Goal: Transaction & Acquisition: Book appointment/travel/reservation

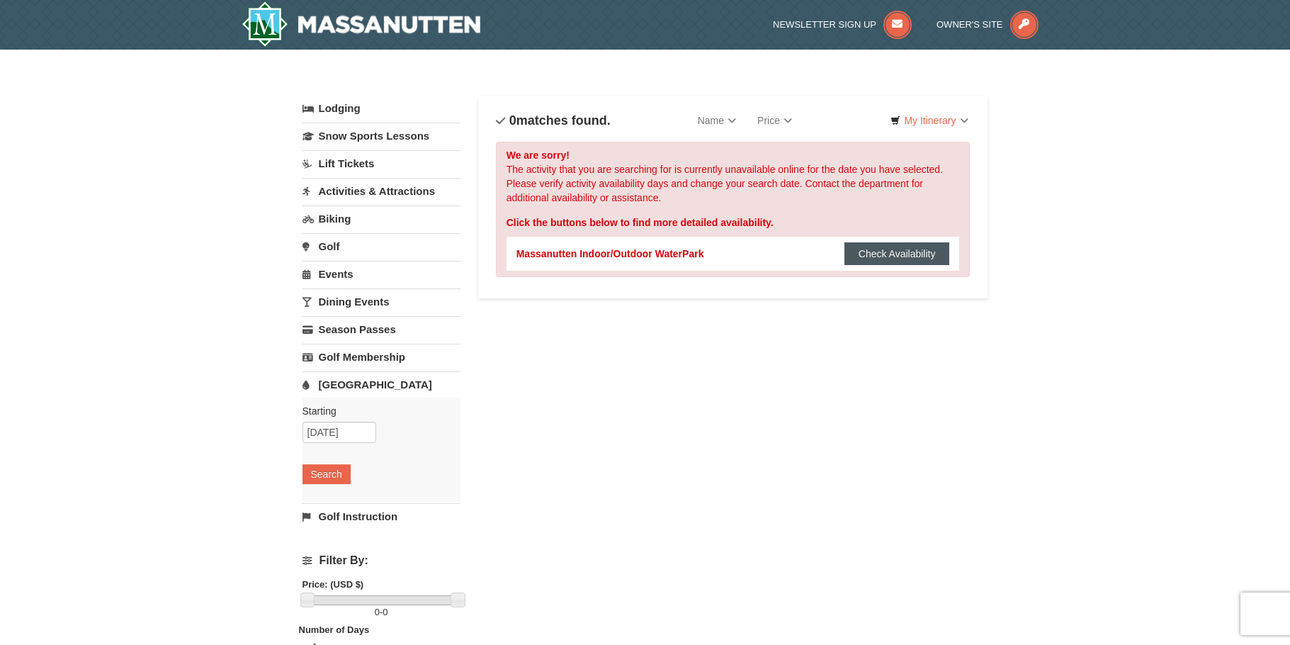
click at [923, 255] on button "Check Availability" at bounding box center [897, 253] width 106 height 23
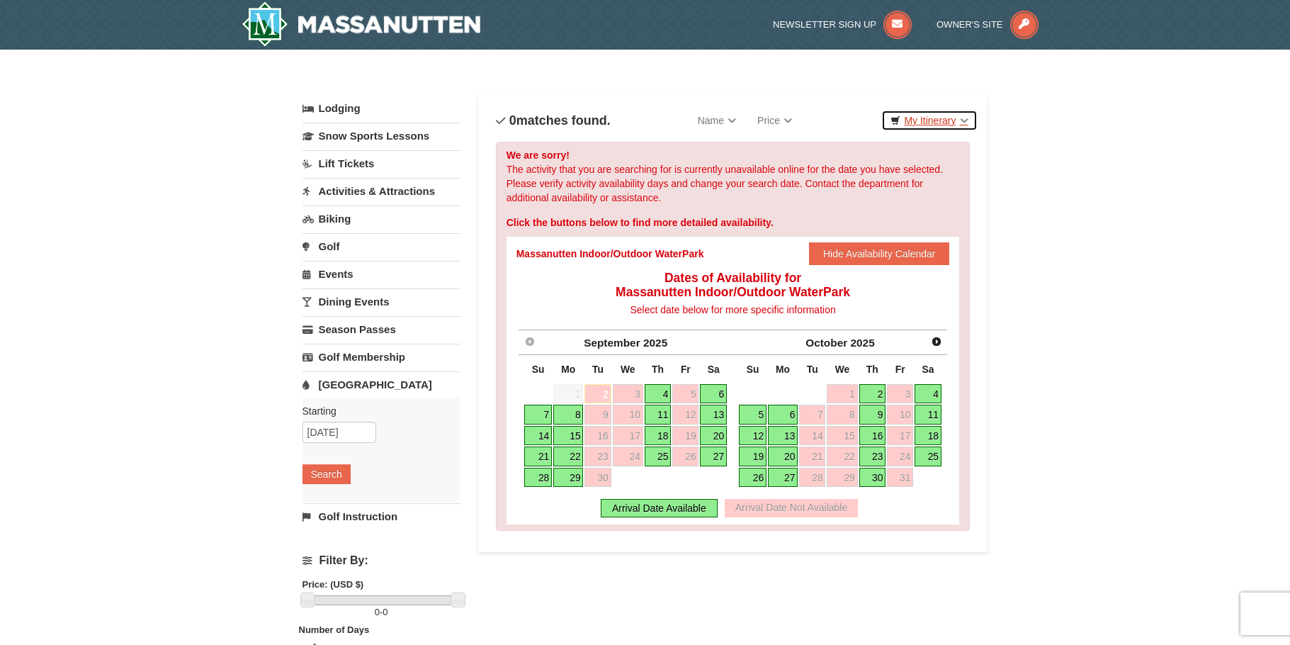
click at [944, 120] on link "My Itinerary" at bounding box center [929, 120] width 96 height 21
click at [965, 120] on link "My Itinerary" at bounding box center [929, 120] width 96 height 21
click at [356, 298] on link "Dining Events" at bounding box center [381, 301] width 158 height 26
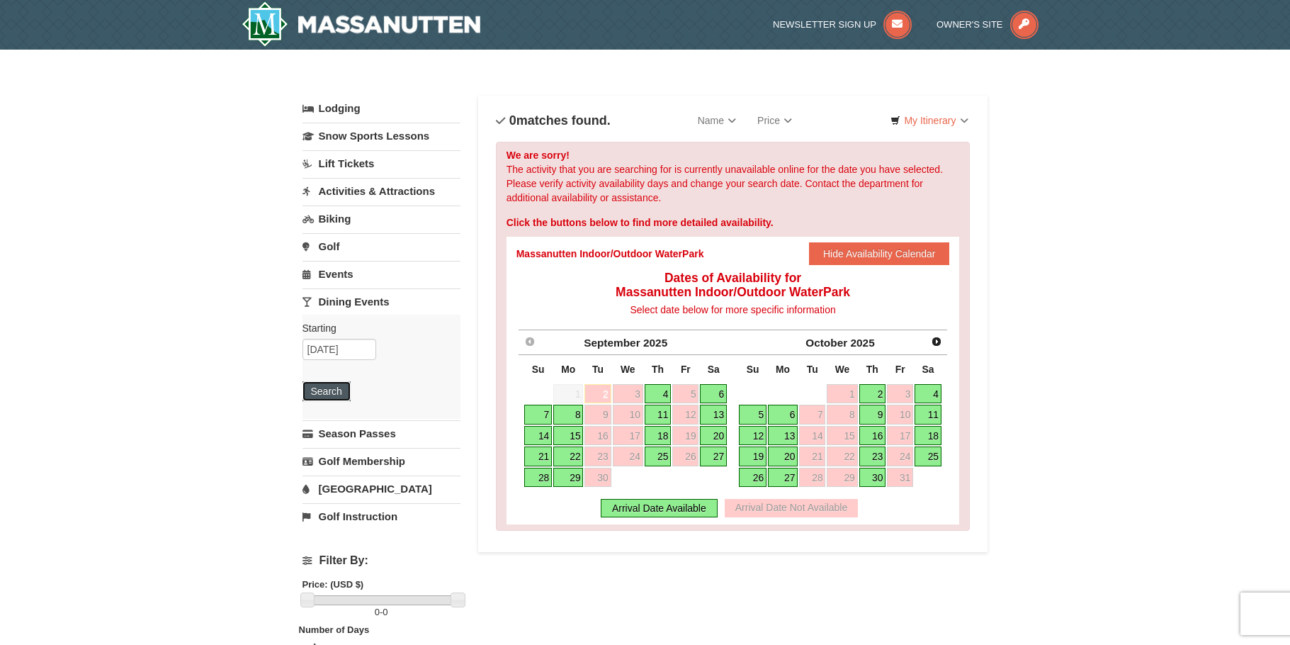
click at [331, 390] on button "Search" at bounding box center [326, 391] width 48 height 20
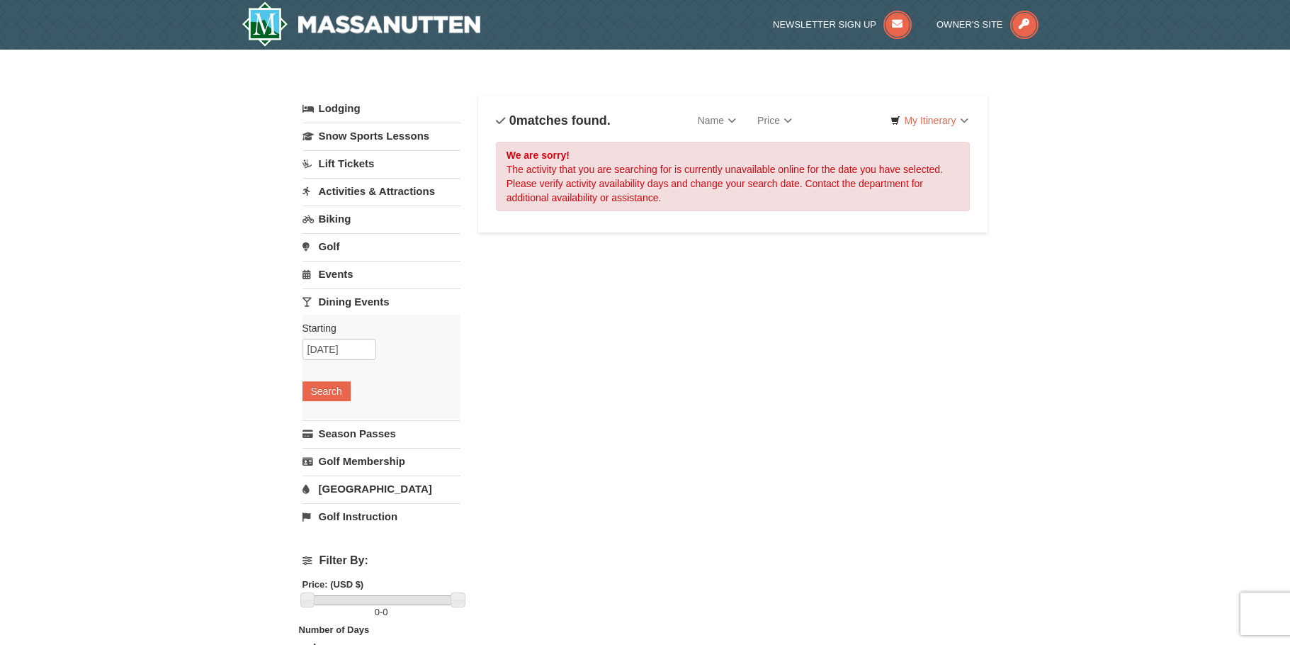
click at [356, 157] on link "Lift Tickets" at bounding box center [381, 163] width 158 height 26
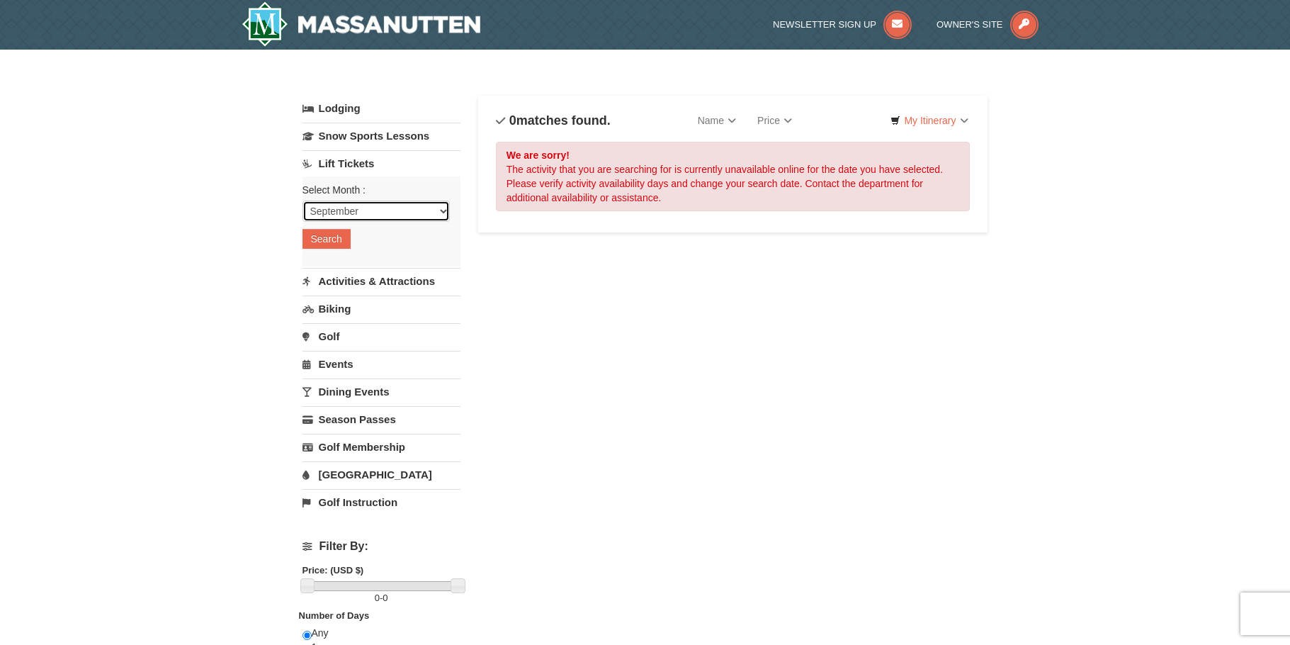
click at [400, 213] on select "September October November December January February March April May June July …" at bounding box center [375, 210] width 147 height 21
click at [302, 200] on select "September October November December January February March April May June July …" at bounding box center [375, 210] width 147 height 21
click at [332, 234] on button "Search" at bounding box center [326, 239] width 48 height 20
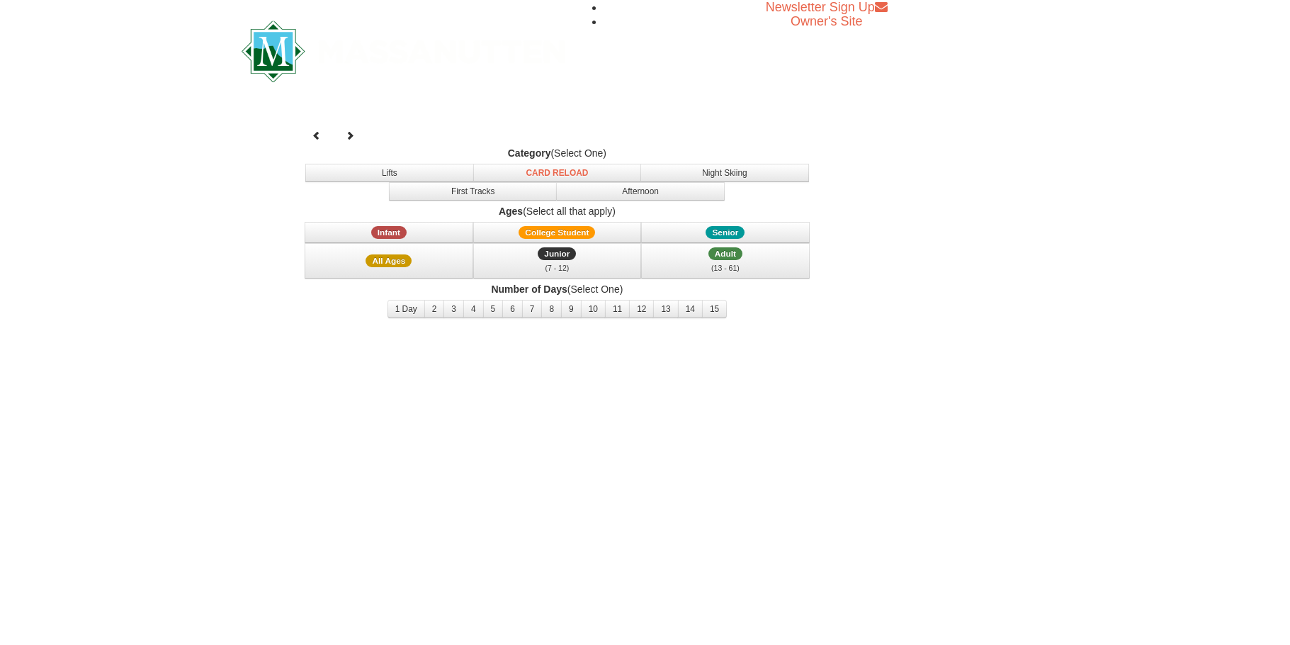
select select "9"
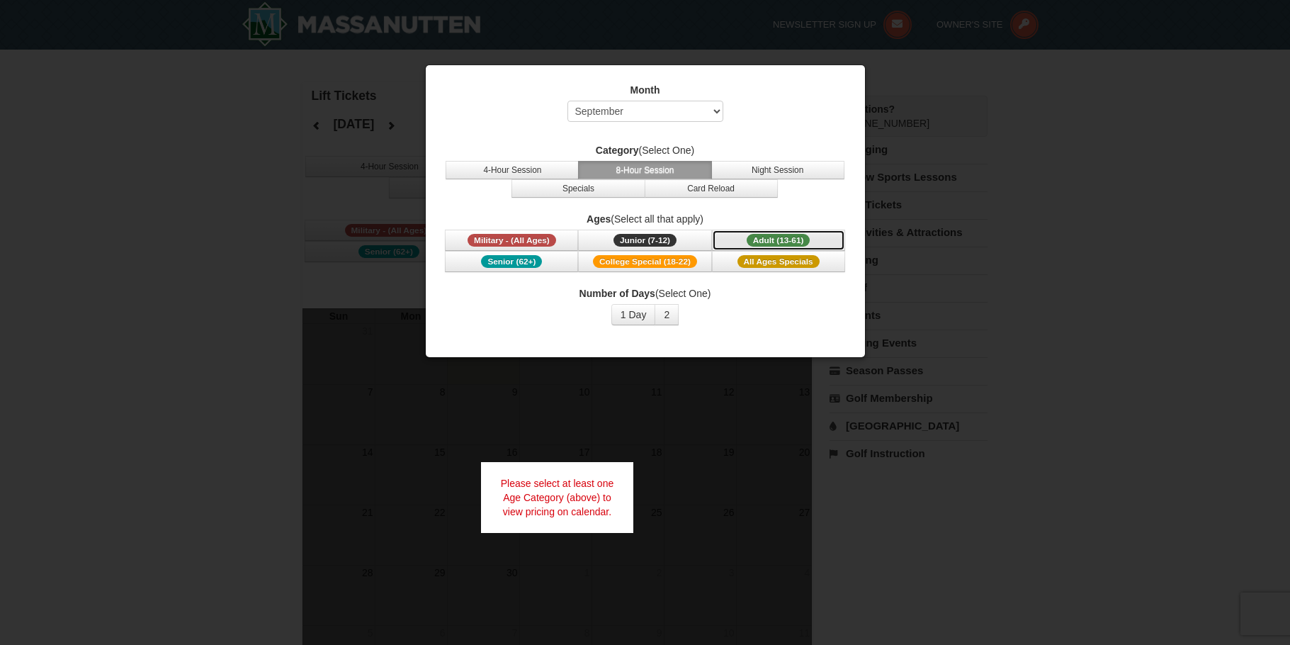
click at [799, 242] on span "Adult (13-61)" at bounding box center [779, 240] width 64 height 13
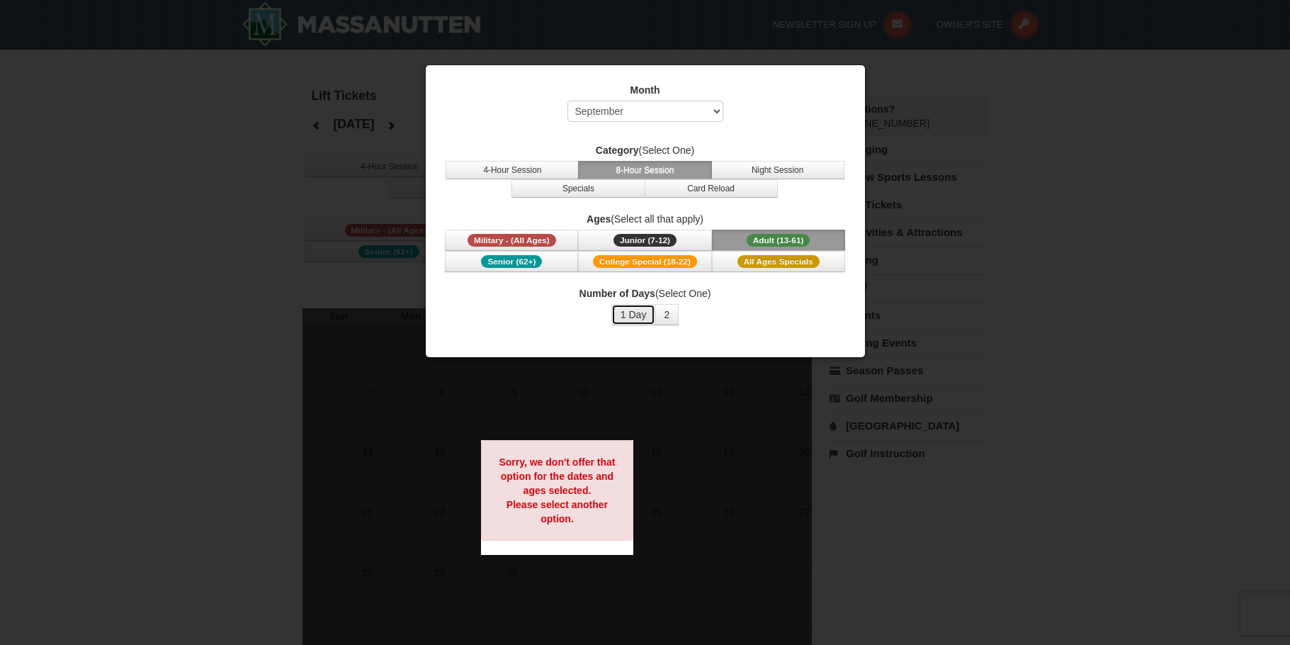
click at [634, 312] on button "1 Day" at bounding box center [633, 314] width 45 height 21
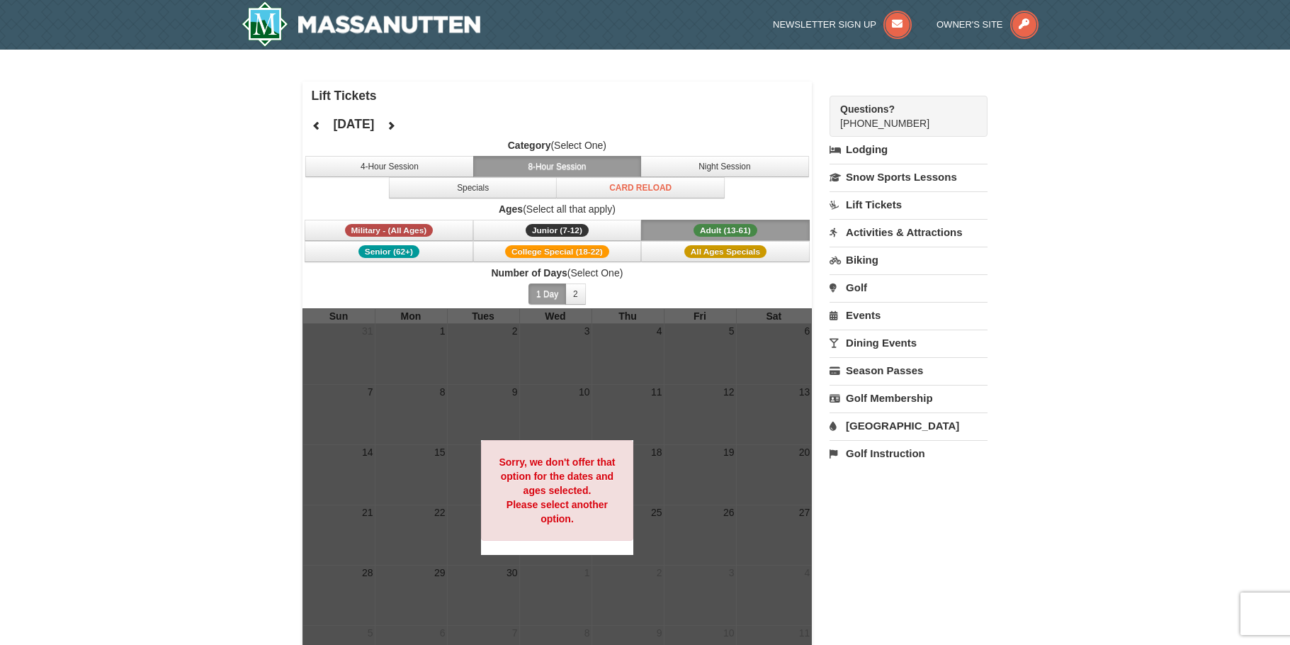
click at [873, 231] on link "Activities & Attractions" at bounding box center [909, 232] width 158 height 26
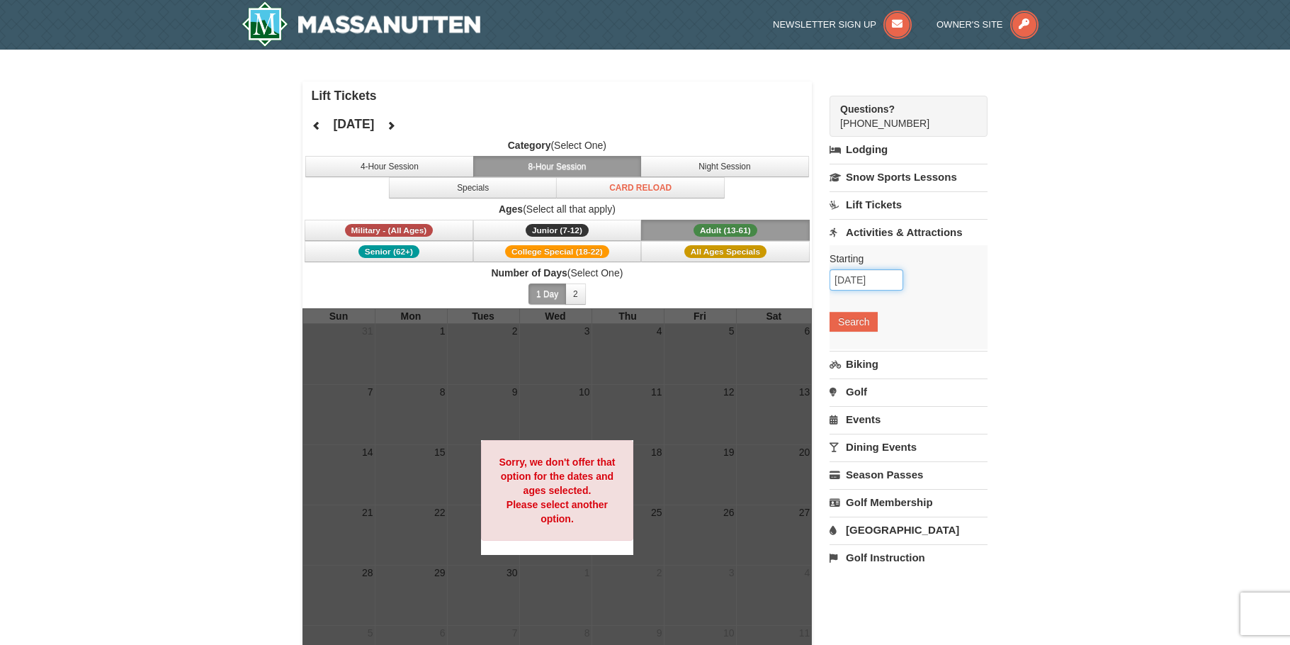
click at [859, 281] on input "09/02/2025" at bounding box center [867, 279] width 74 height 21
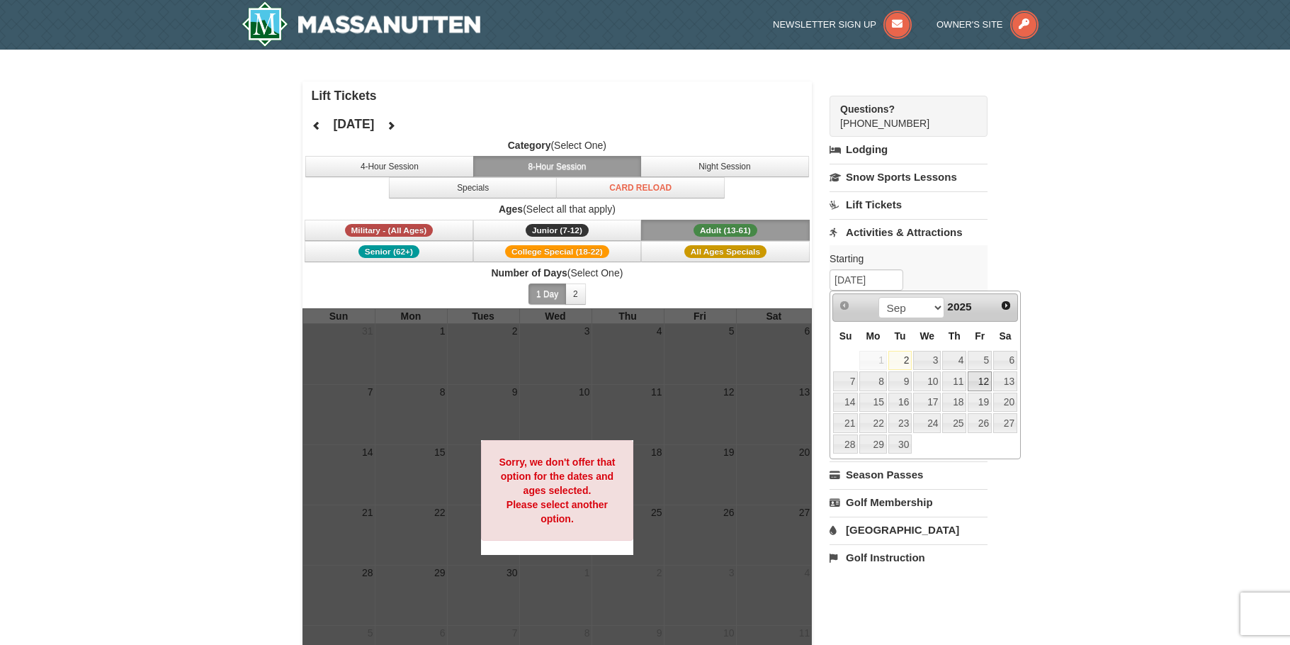
click at [985, 385] on link "12" at bounding box center [980, 381] width 24 height 20
type input "[DATE]"
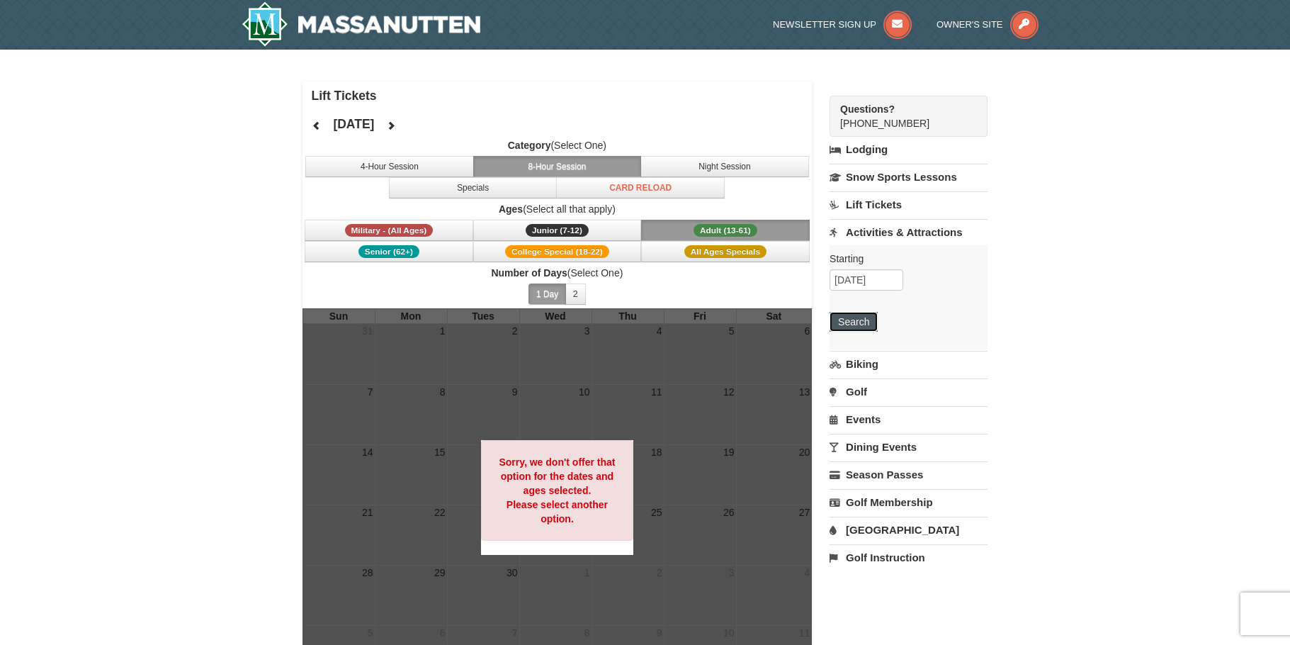
click at [861, 315] on button "Search" at bounding box center [854, 322] width 48 height 20
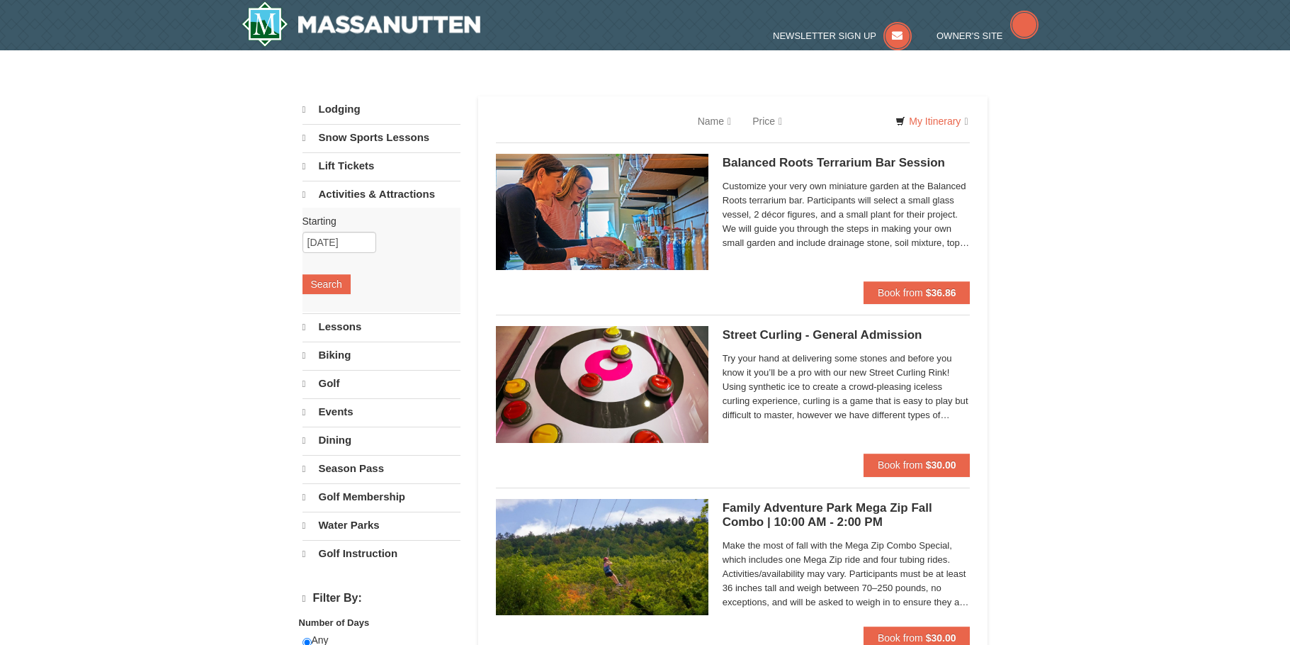
select select "9"
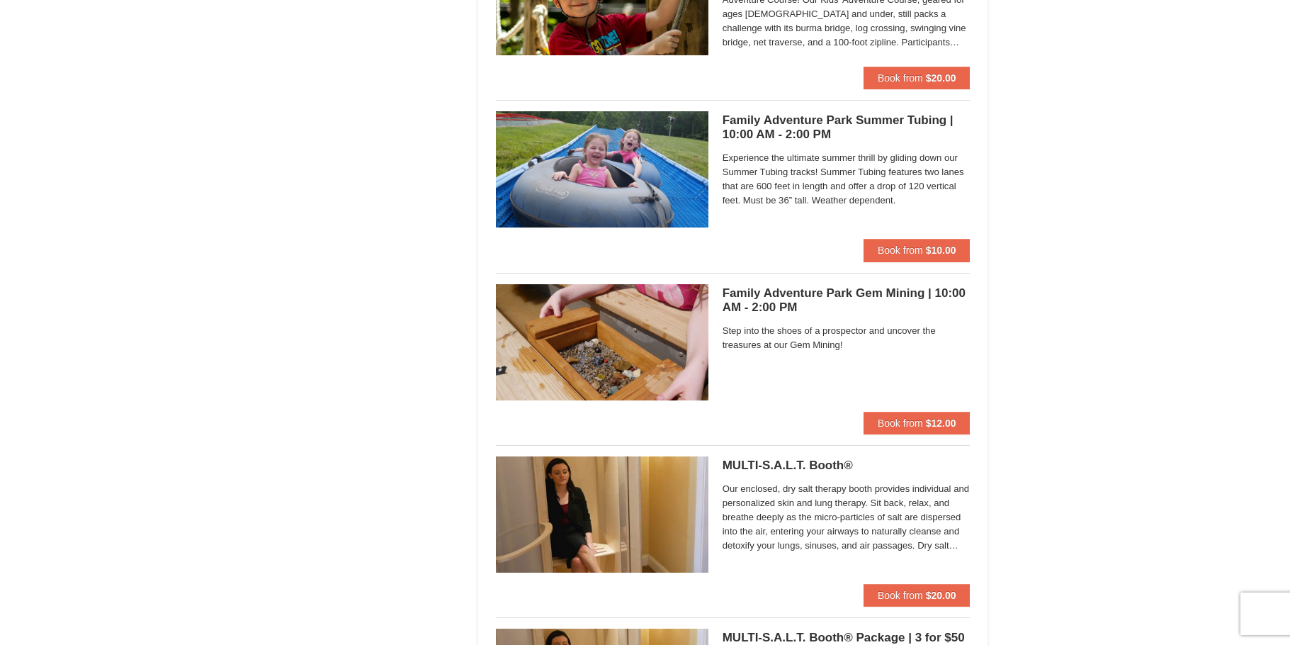
scroll to position [3400, 0]
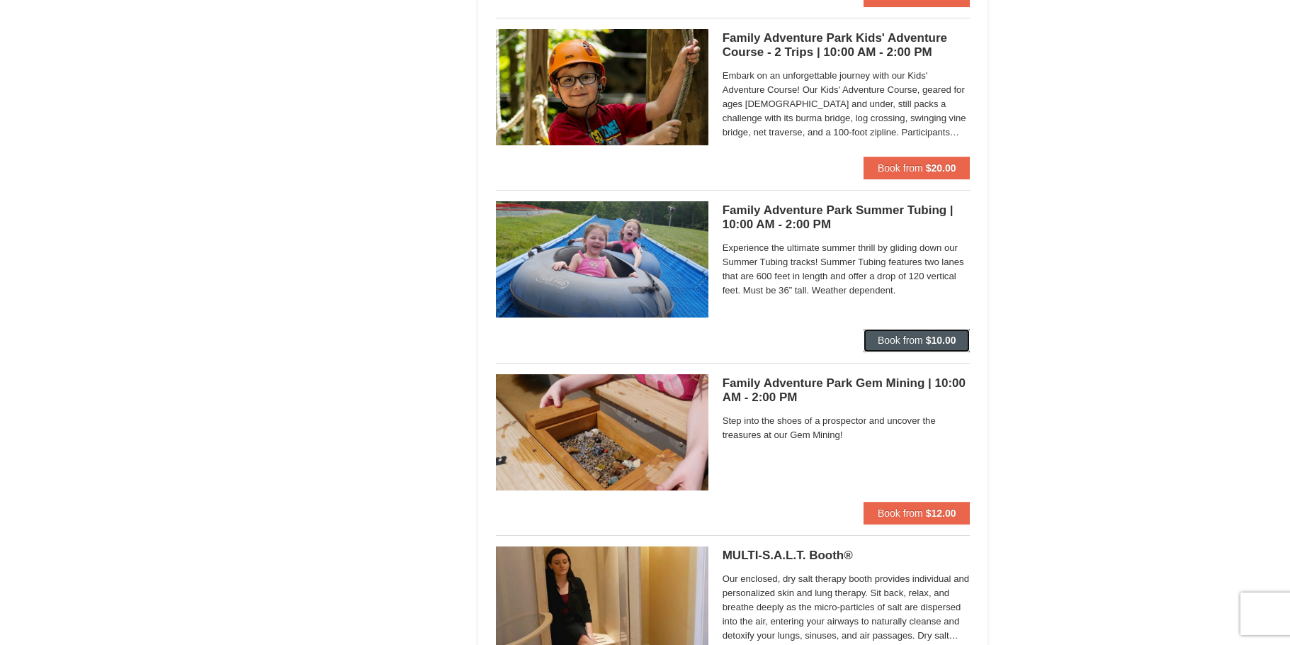
click at [897, 335] on span "Book from" at bounding box center [900, 339] width 45 height 11
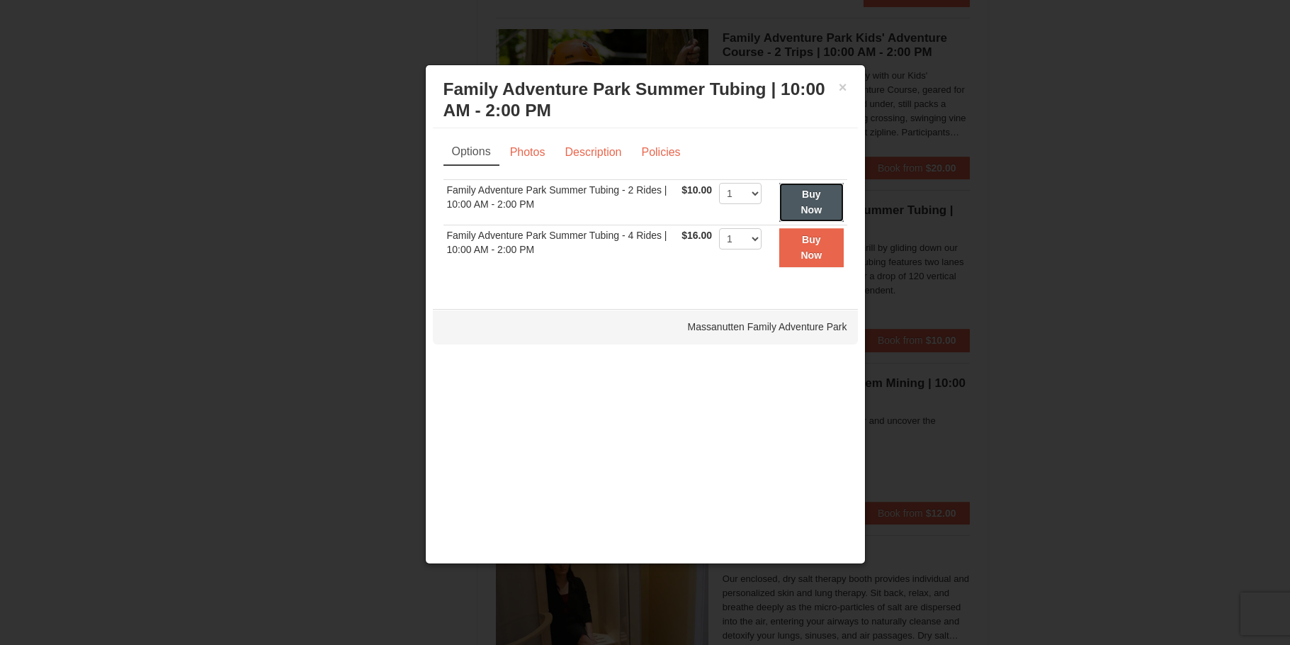
click at [820, 208] on strong "Buy Now" at bounding box center [811, 201] width 21 height 27
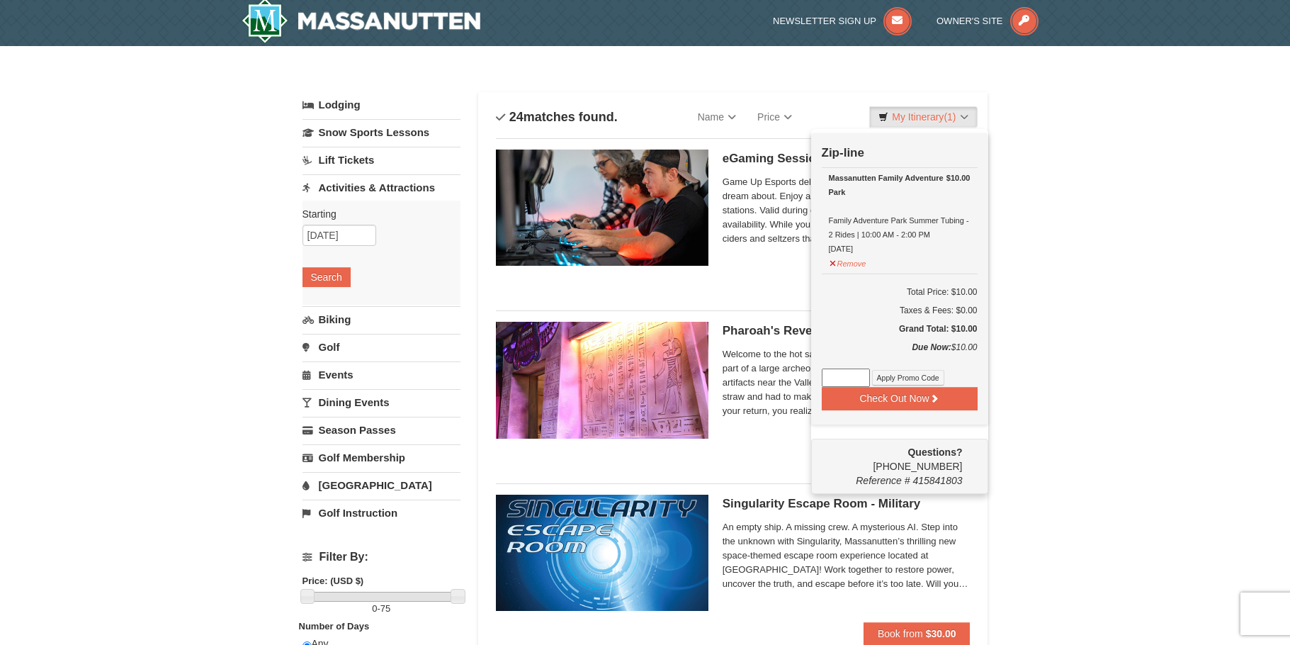
scroll to position [4, 0]
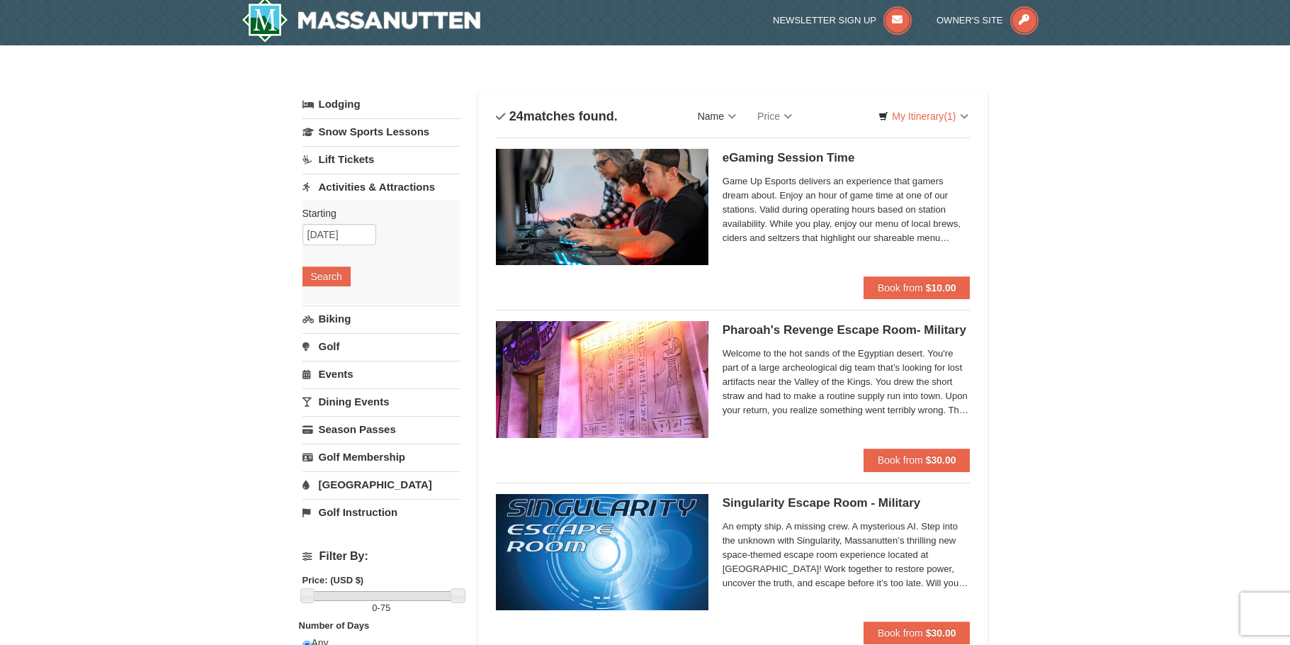
click at [730, 116] on link "Name" at bounding box center [717, 116] width 60 height 28
click at [360, 399] on link "Dining Events" at bounding box center [381, 401] width 158 height 26
click at [315, 386] on button "Search" at bounding box center [326, 387] width 48 height 20
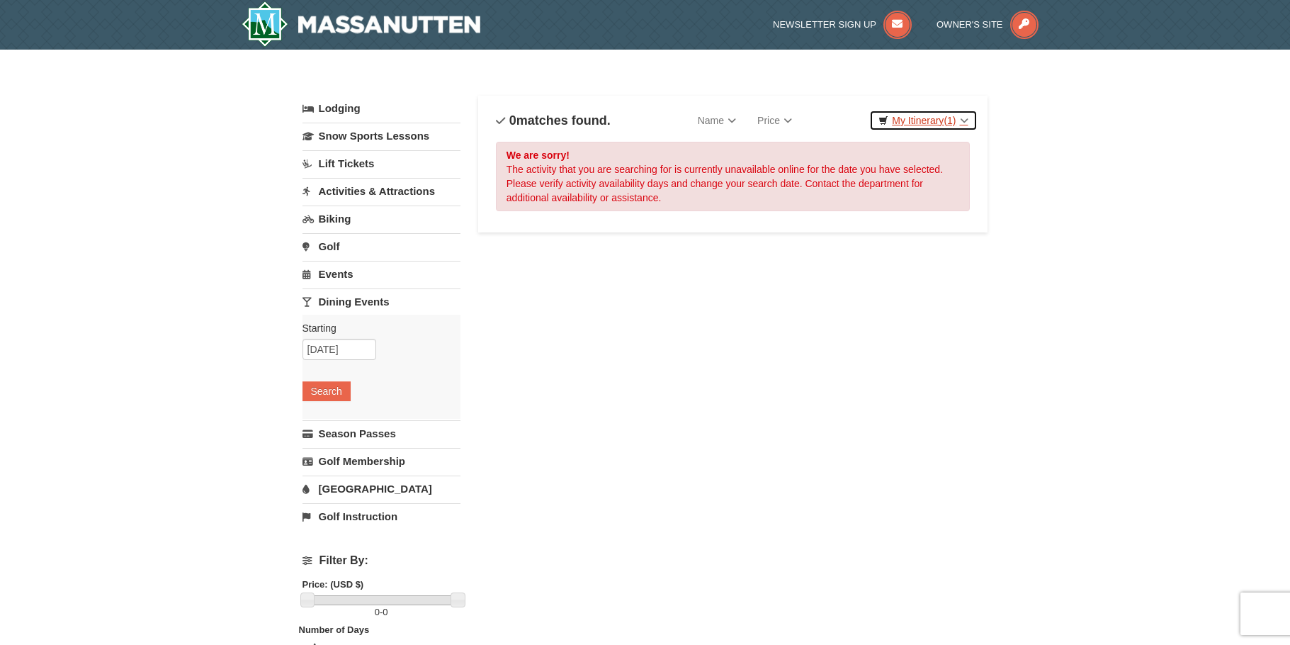
click at [934, 120] on link "My Itinerary (1)" at bounding box center [923, 120] width 108 height 21
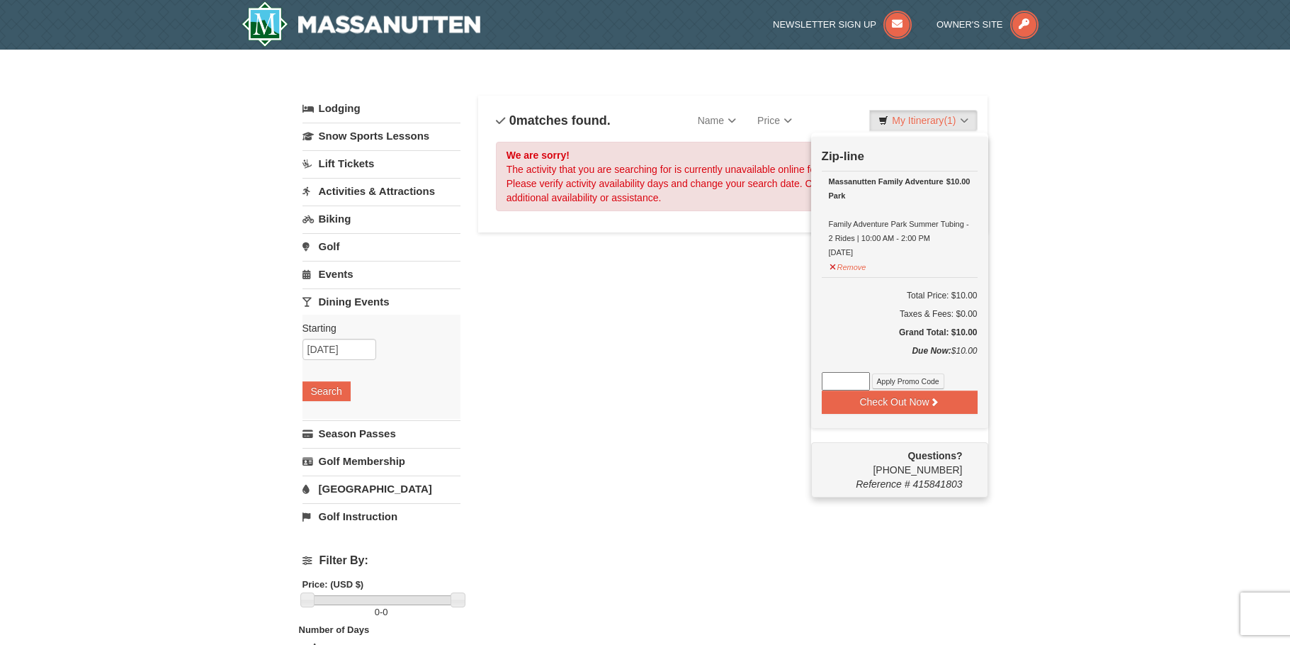
click at [519, 426] on div "Lodging Arrival Please format dates MM/DD/YYYY Please format dates MM/DD/YYYY […" at bounding box center [645, 460] width 686 height 728
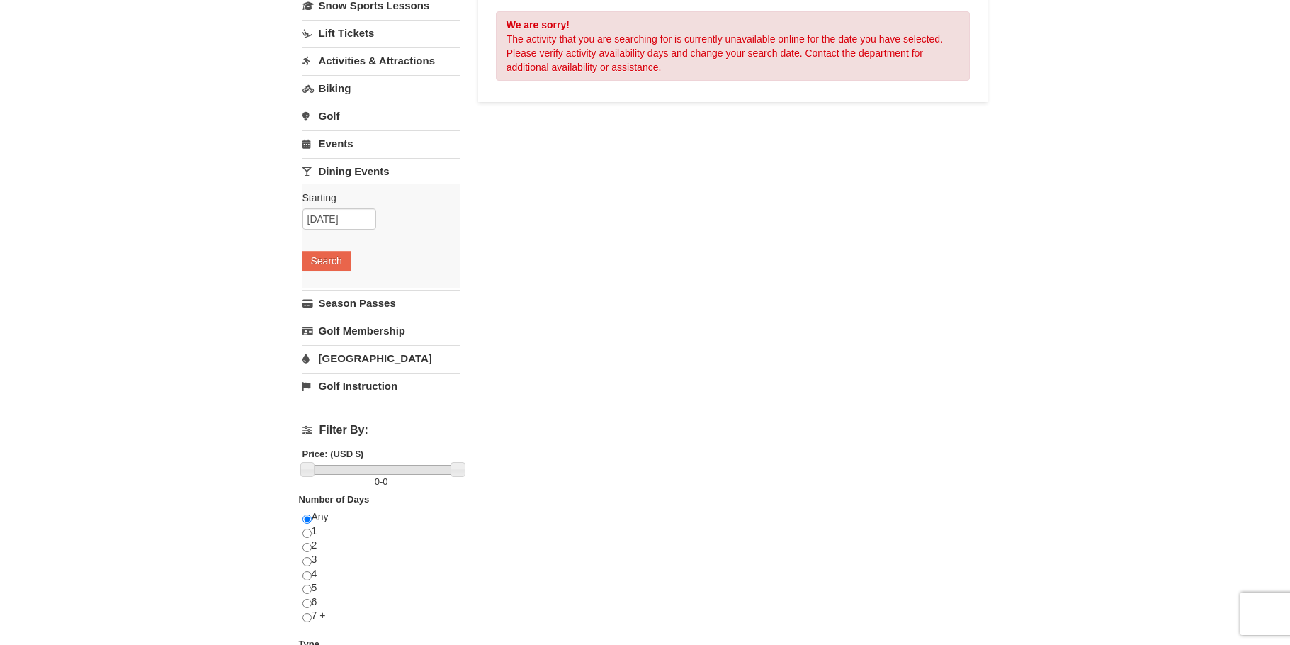
scroll to position [142, 0]
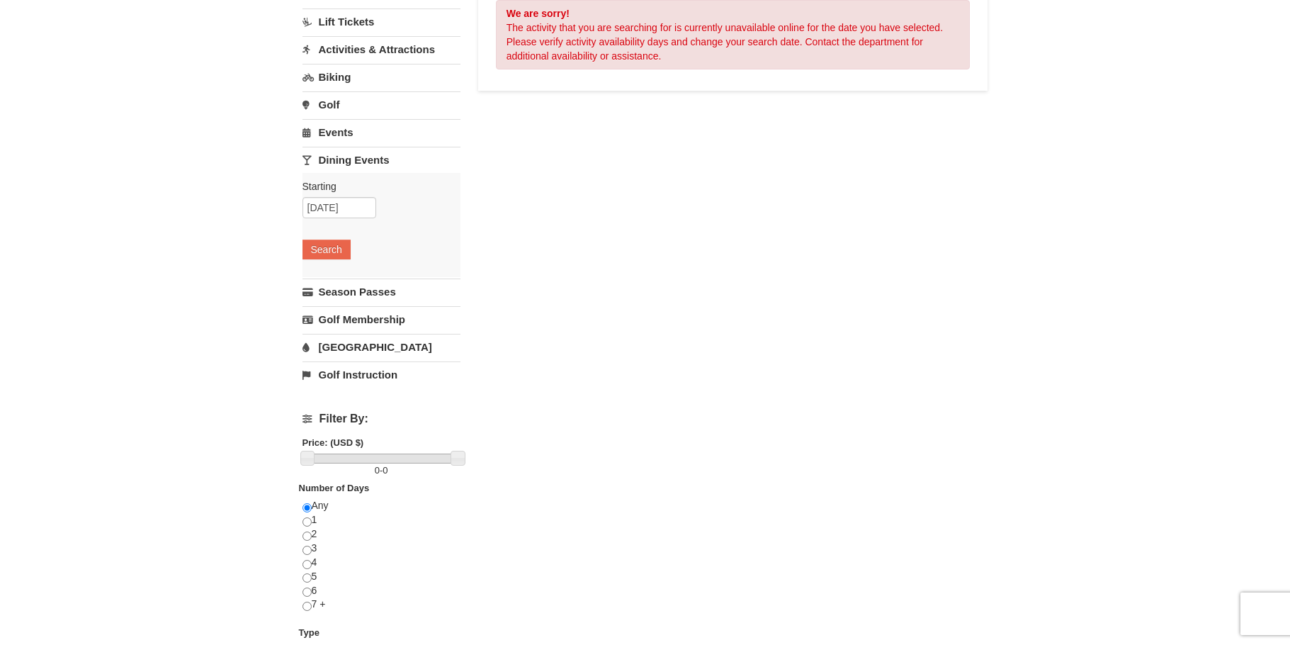
click at [331, 346] on link "[GEOGRAPHIC_DATA]" at bounding box center [381, 347] width 158 height 26
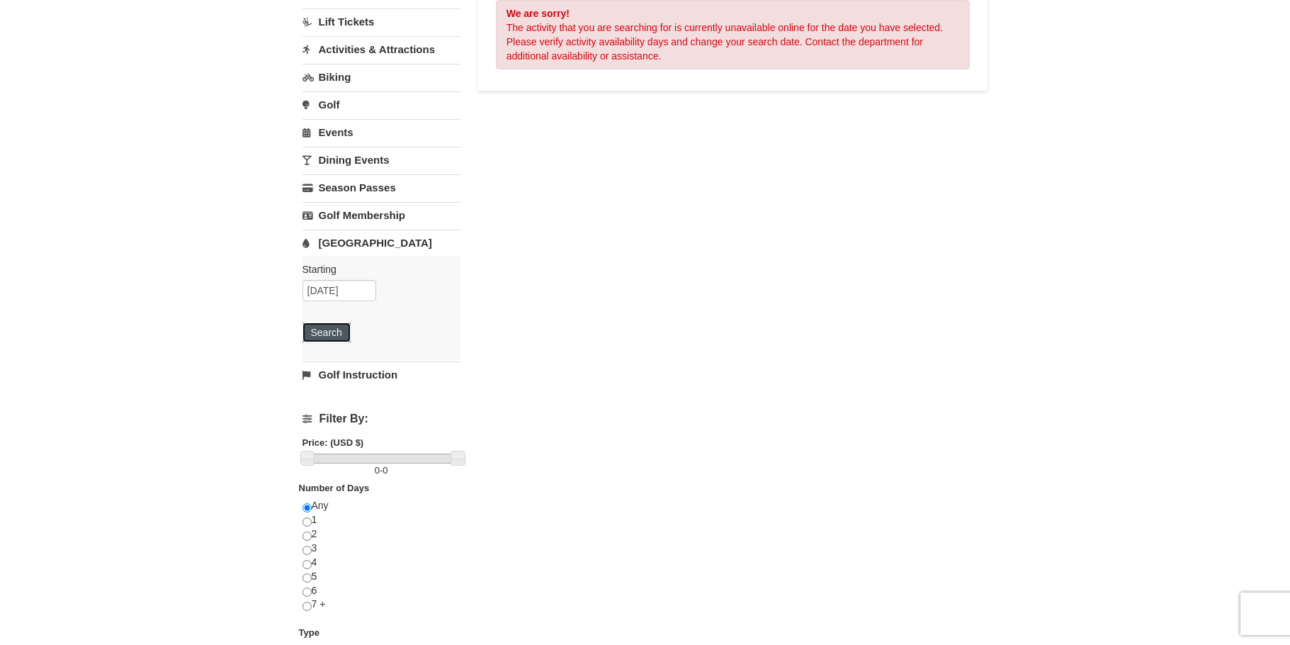
click at [333, 329] on button "Search" at bounding box center [326, 332] width 48 height 20
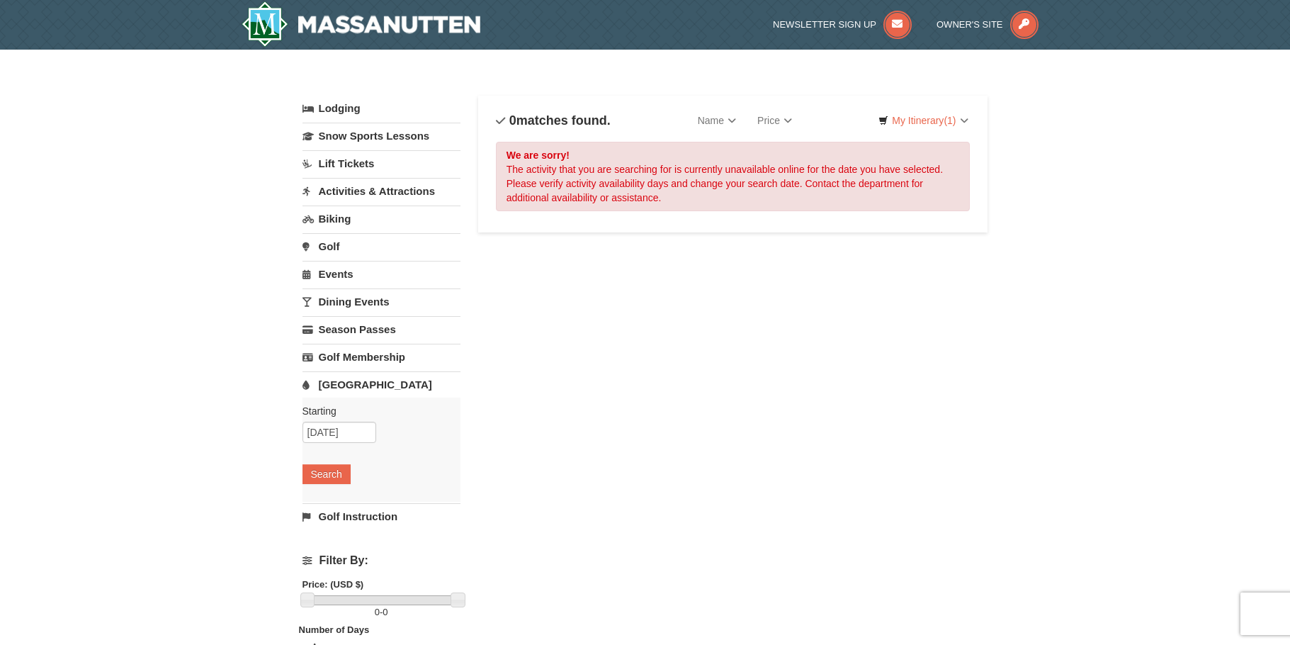
click at [345, 278] on link "Events" at bounding box center [381, 274] width 158 height 26
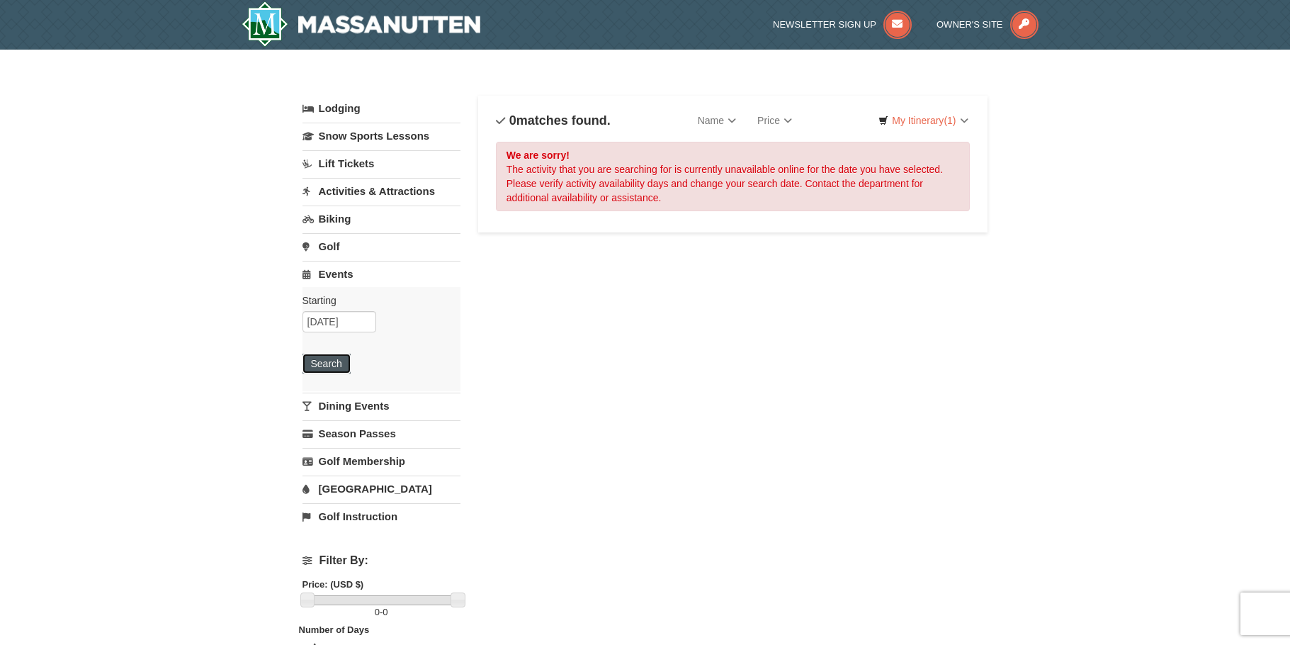
click at [336, 366] on button "Search" at bounding box center [326, 364] width 48 height 20
click at [246, 348] on div "× Categories List Filter My Itinerary (1) Check Out Now Zip-line $10.00 Massanu…" at bounding box center [645, 453] width 1290 height 806
click at [347, 436] on link "Season Passes" at bounding box center [381, 433] width 158 height 26
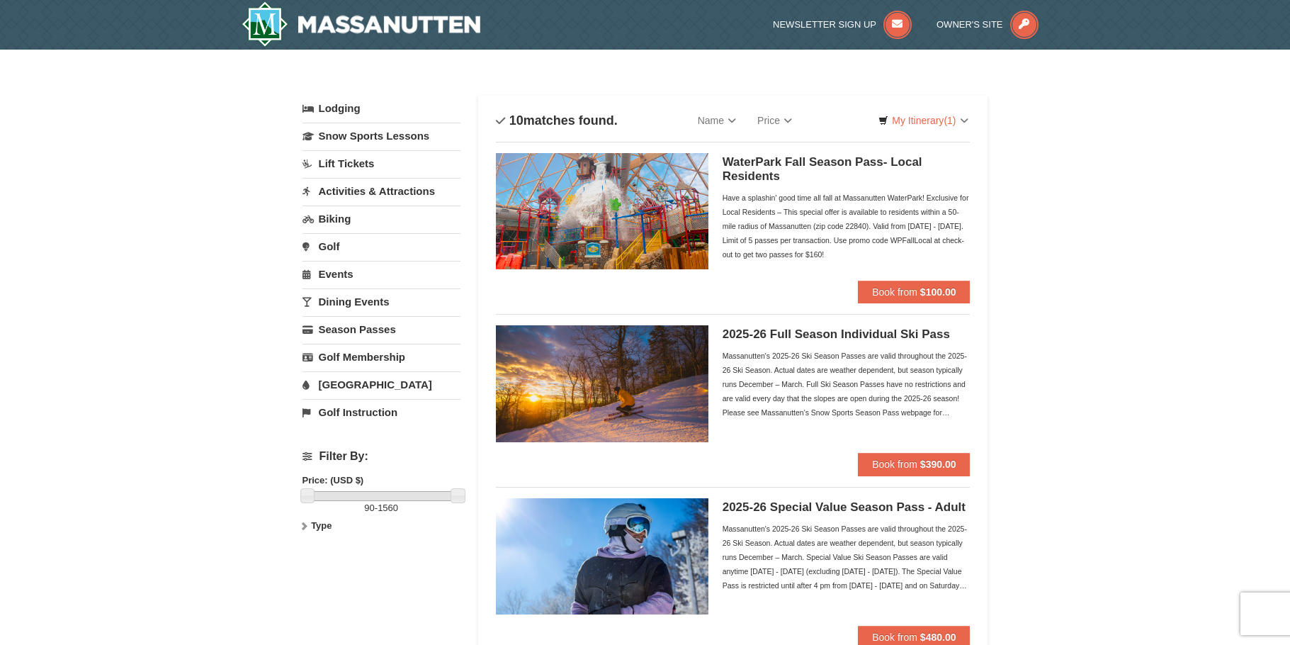
click at [376, 303] on link "Dining Events" at bounding box center [381, 301] width 158 height 26
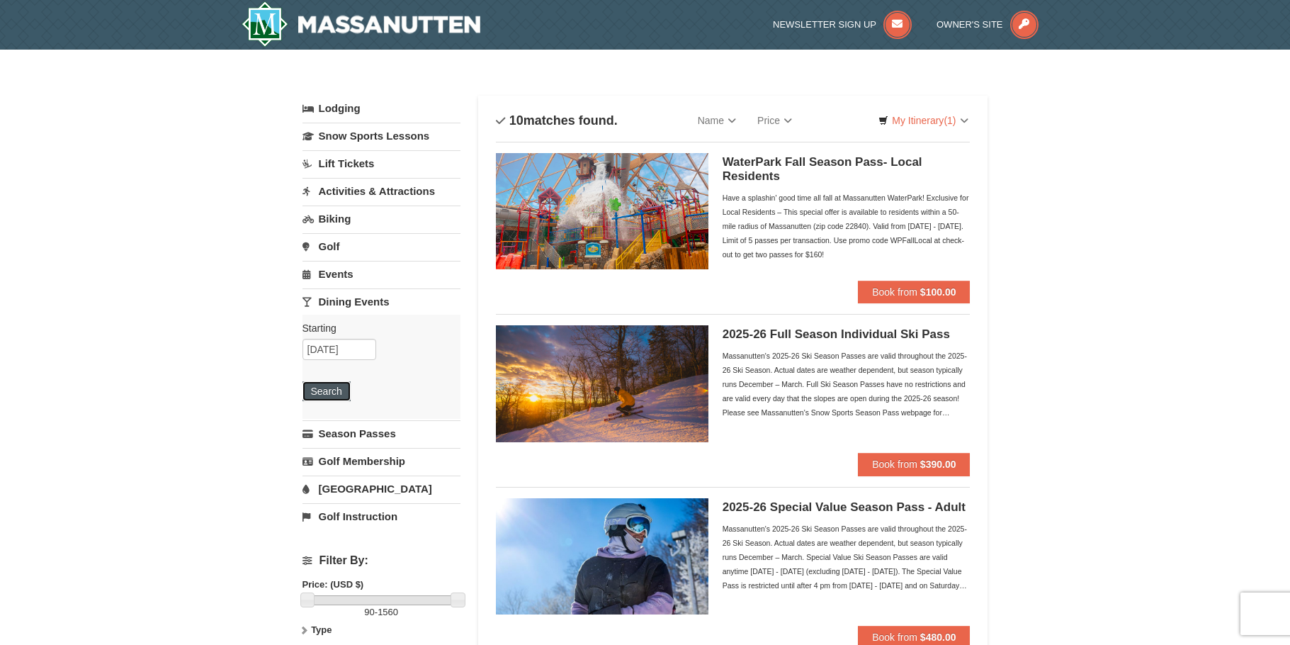
click at [318, 388] on button "Search" at bounding box center [326, 391] width 48 height 20
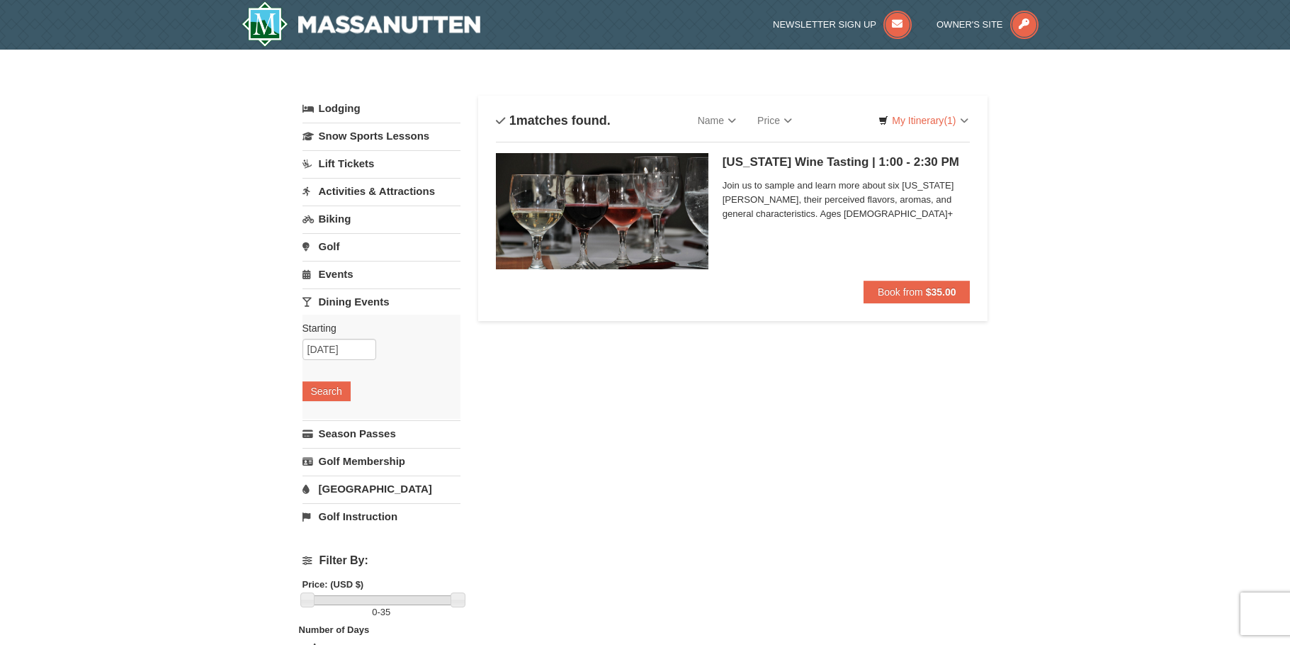
click at [333, 192] on link "Activities & Attractions" at bounding box center [381, 191] width 158 height 26
click at [322, 242] on input "09/02/2025" at bounding box center [339, 238] width 74 height 21
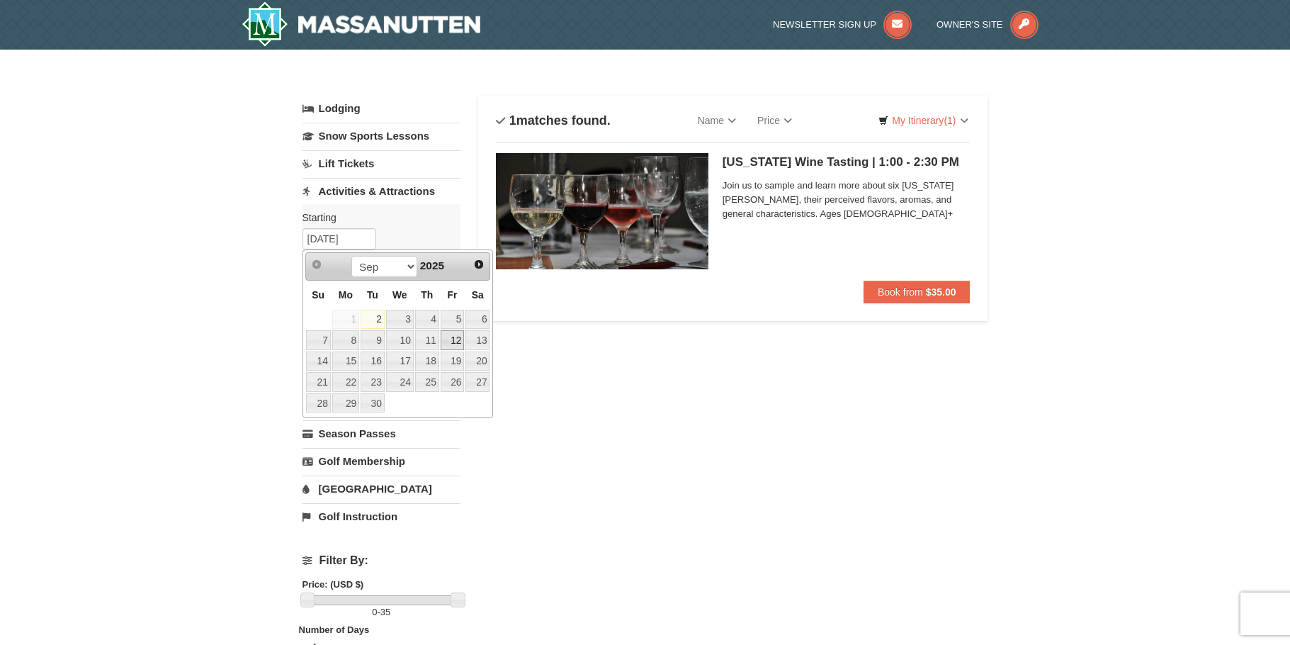
click at [456, 342] on link "12" at bounding box center [453, 340] width 24 height 20
type input "[DATE]"
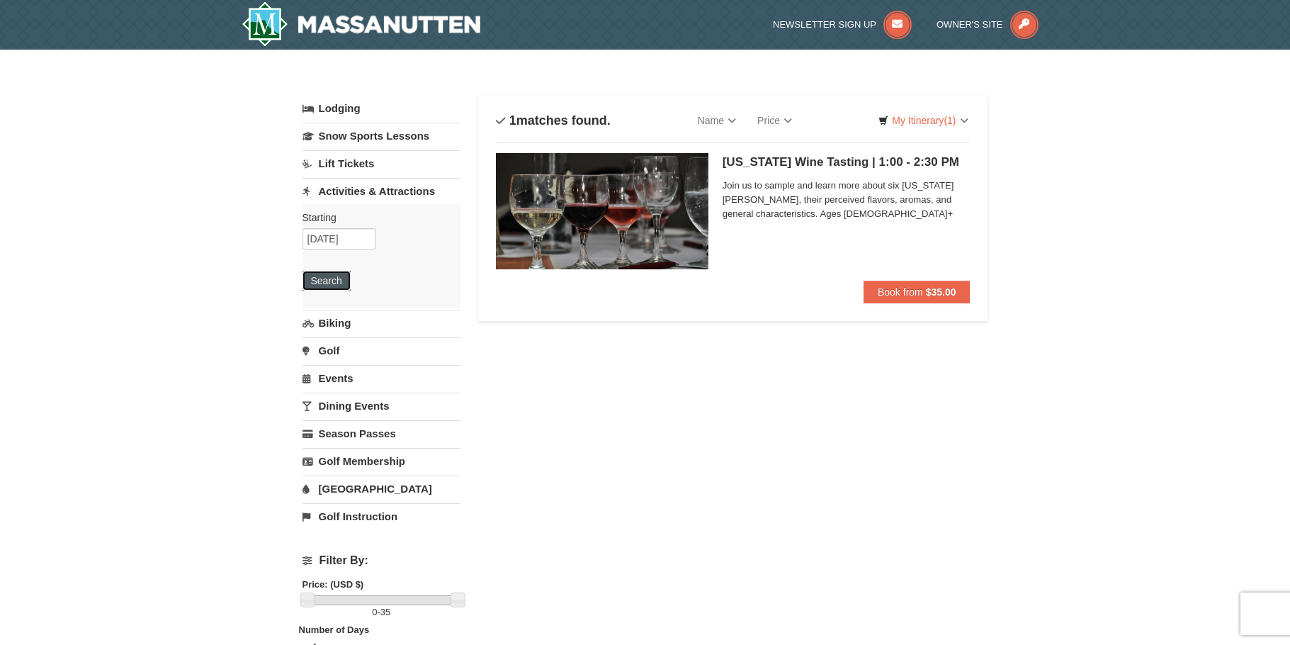
click at [332, 282] on button "Search" at bounding box center [326, 281] width 48 height 20
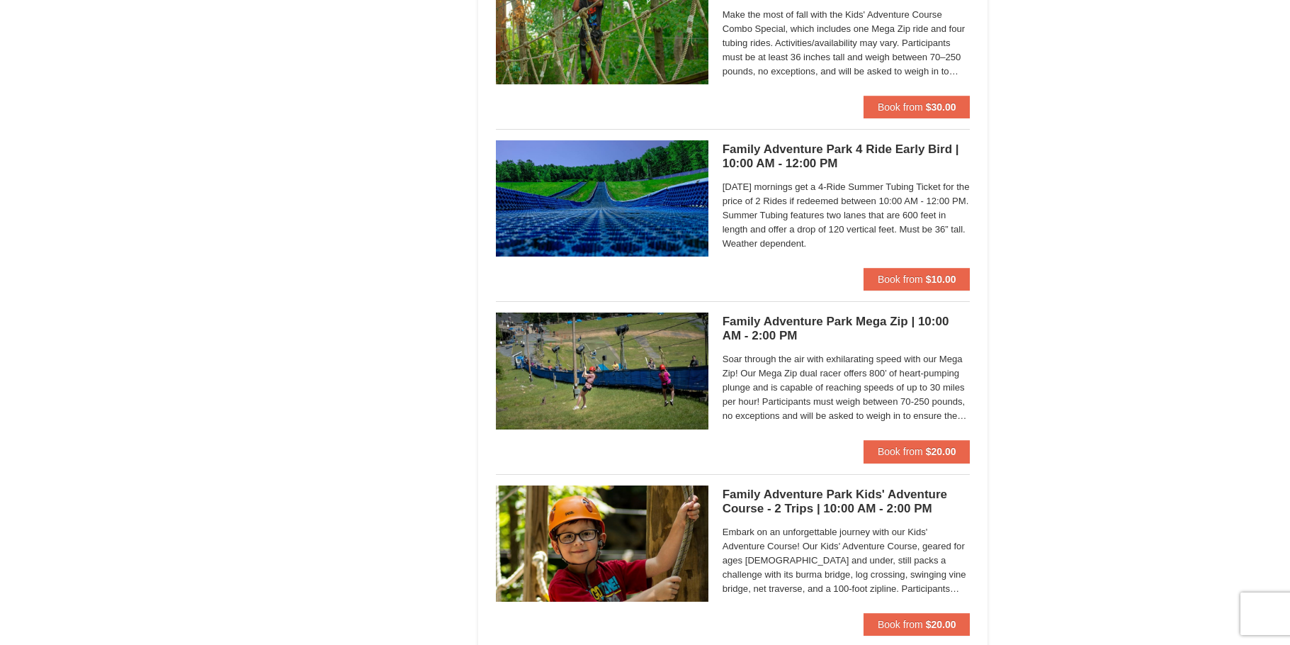
scroll to position [2975, 0]
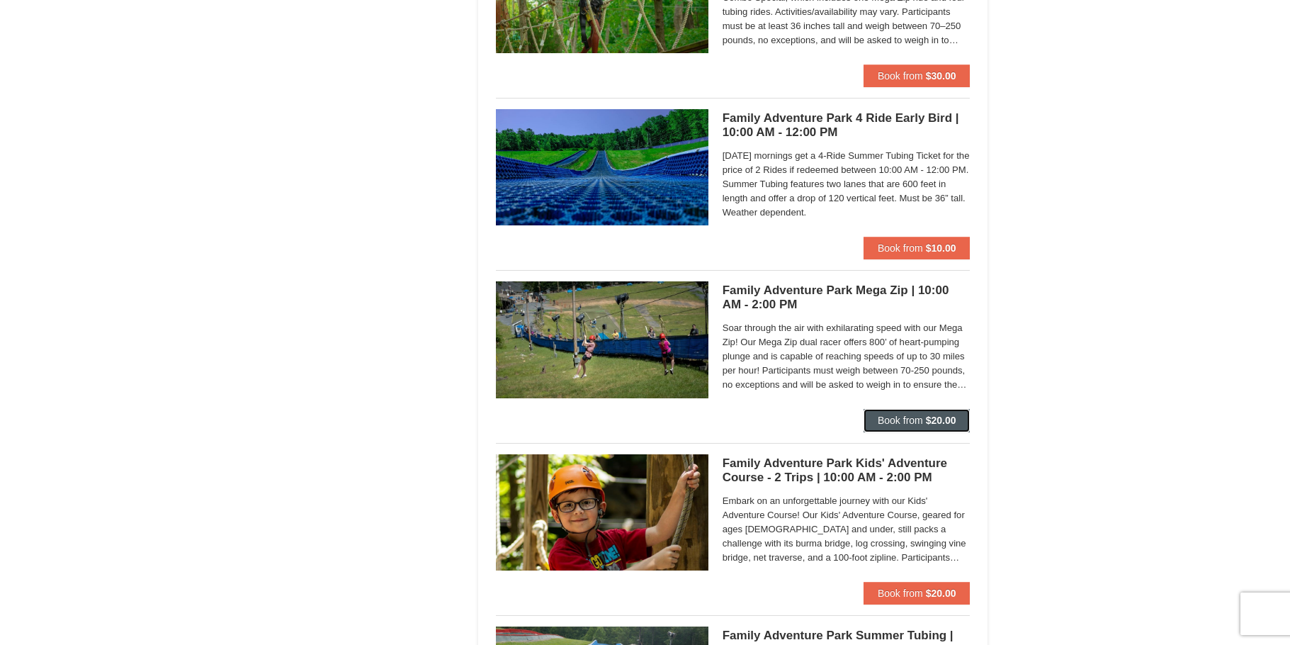
click at [907, 417] on span "Book from" at bounding box center [900, 419] width 45 height 11
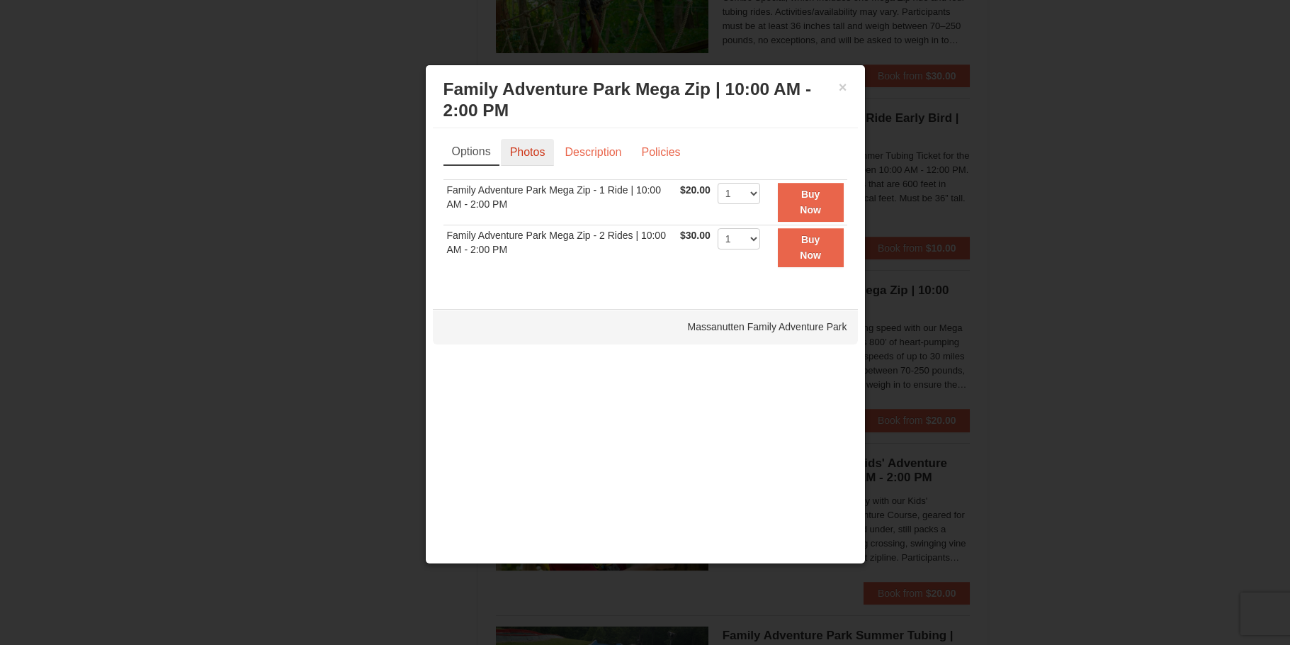
click at [537, 154] on link "Photos" at bounding box center [528, 152] width 54 height 27
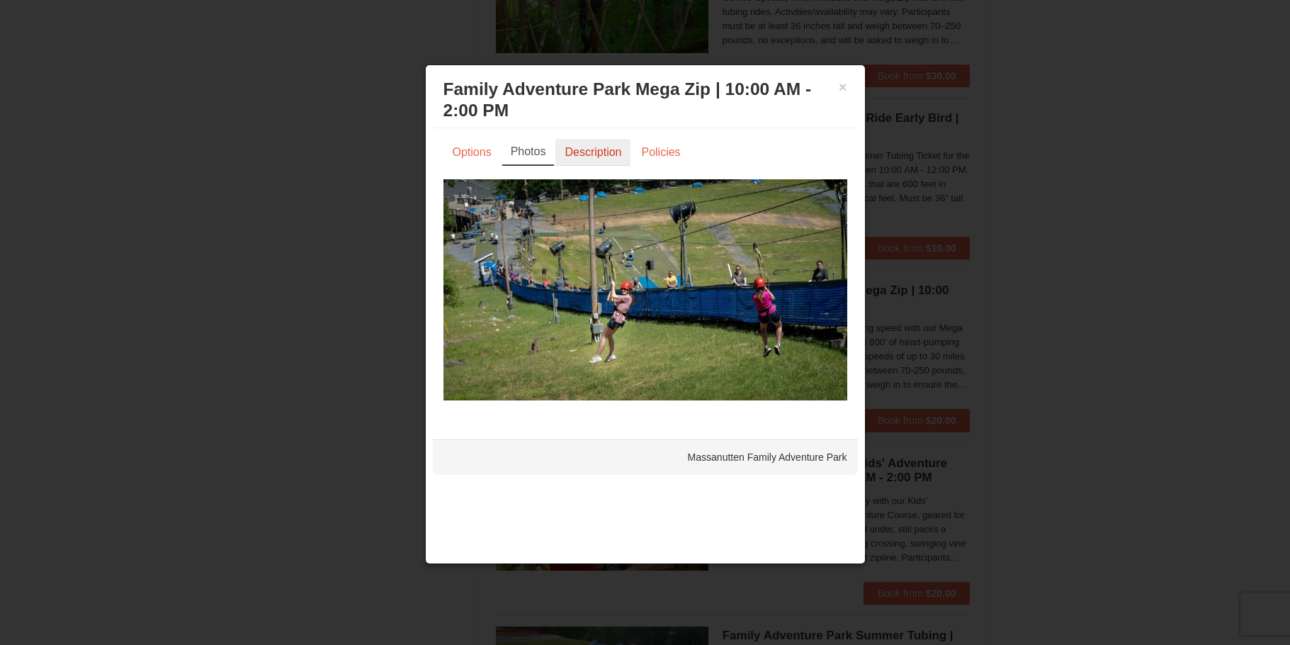
click at [609, 154] on link "Description" at bounding box center [592, 152] width 75 height 27
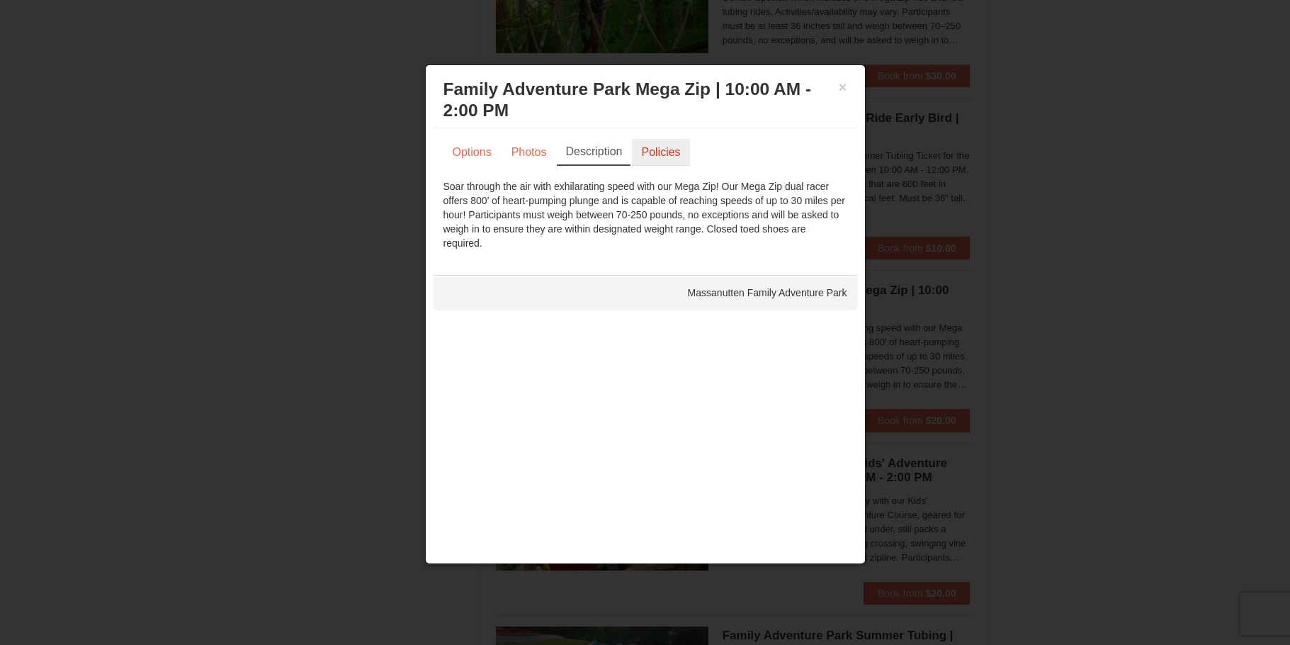
click at [669, 157] on link "Policies" at bounding box center [660, 152] width 57 height 27
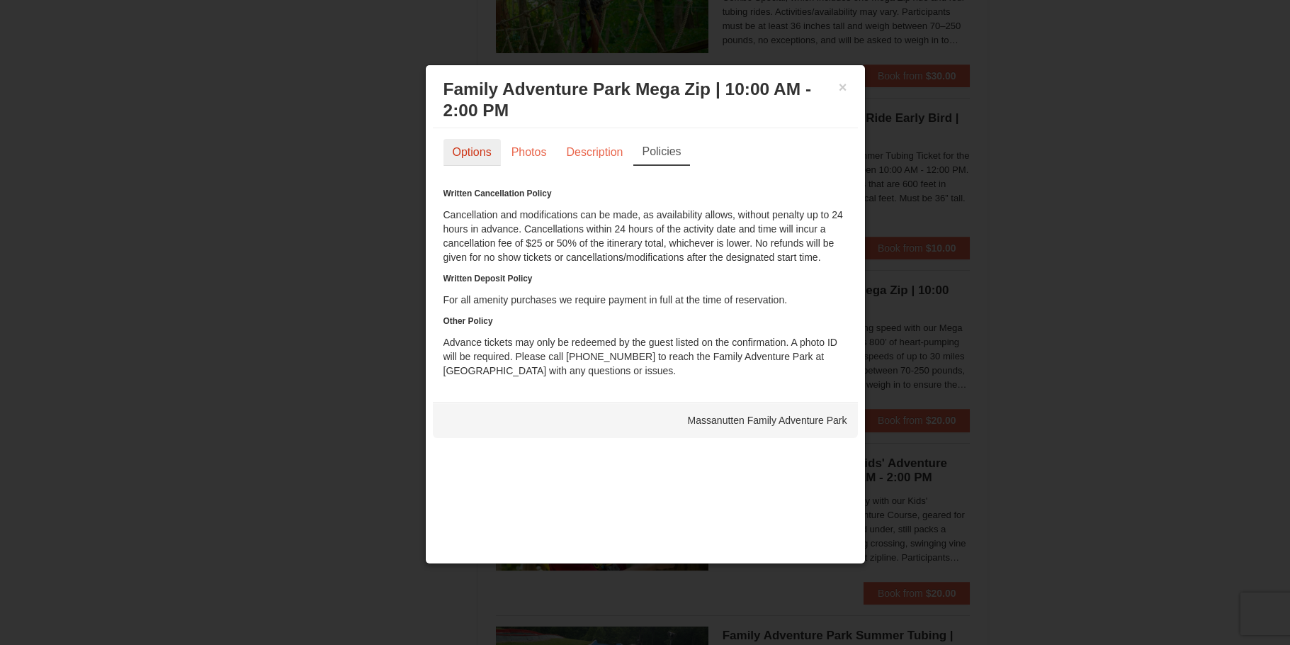
click at [478, 157] on link "Options" at bounding box center [471, 152] width 57 height 27
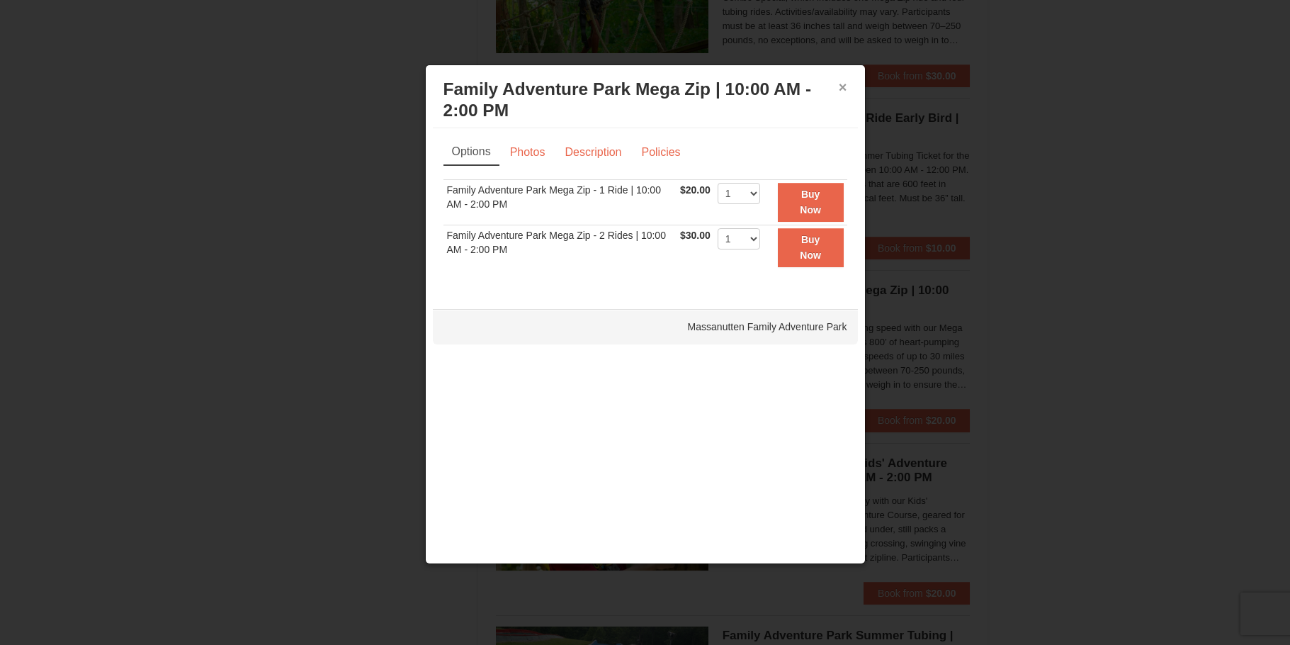
click at [844, 84] on button "×" at bounding box center [843, 87] width 9 height 14
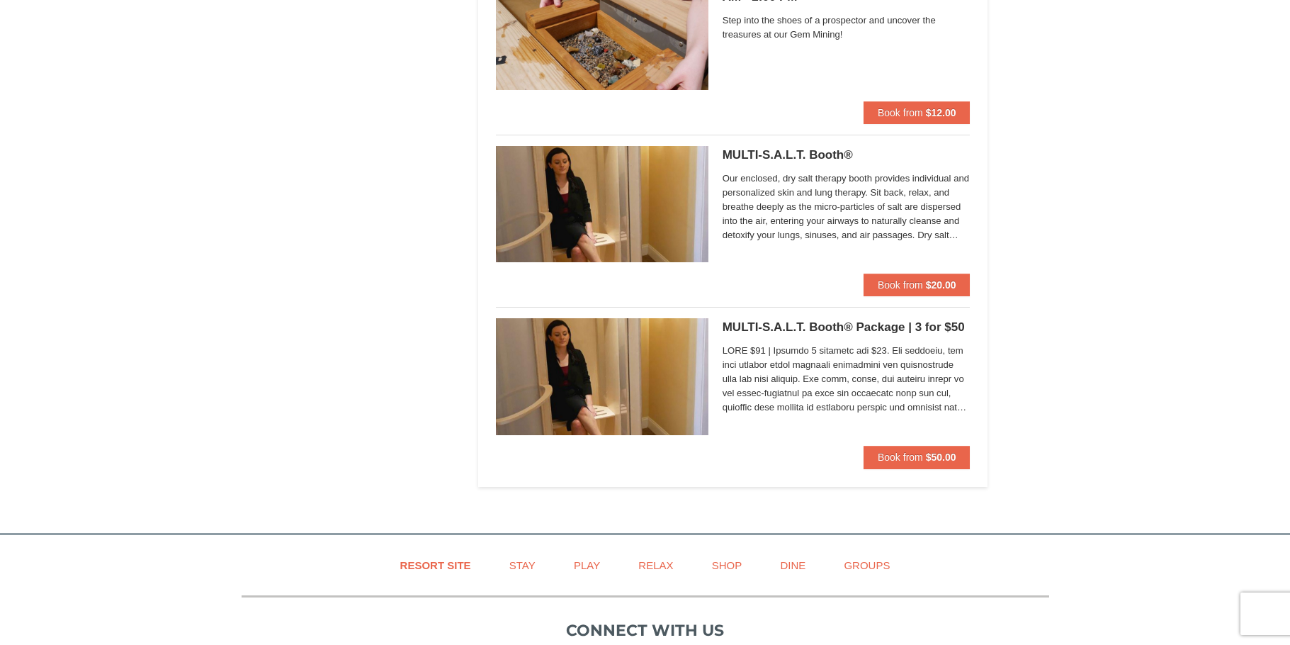
scroll to position [3896, 0]
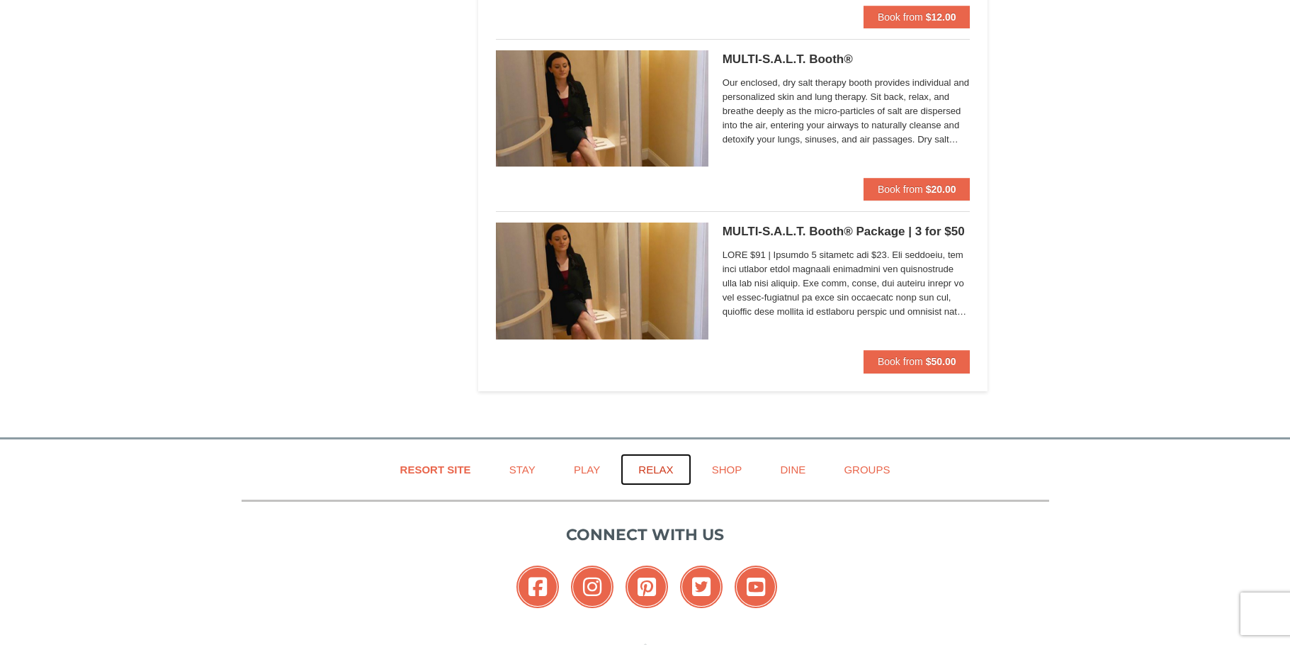
click at [663, 468] on link "Relax" at bounding box center [656, 469] width 70 height 32
